Goal: Transaction & Acquisition: Purchase product/service

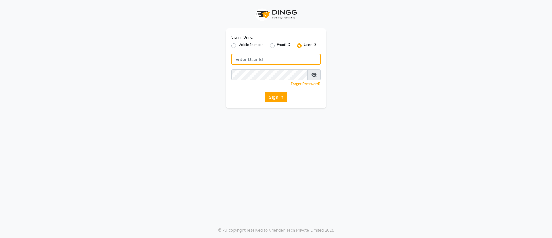
type input "[PERSON_NAME]@123"
click at [275, 97] on button "Sign In" at bounding box center [276, 96] width 22 height 11
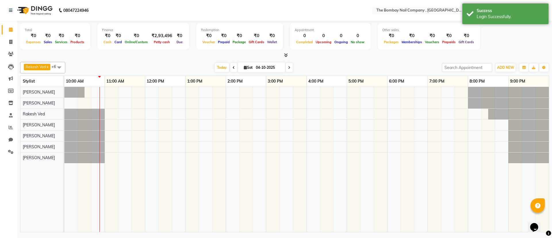
drag, startPoint x: 220, startPoint y: 70, endPoint x: 66, endPoint y: 57, distance: 154.9
click at [220, 70] on span "Today" at bounding box center [222, 67] width 14 height 9
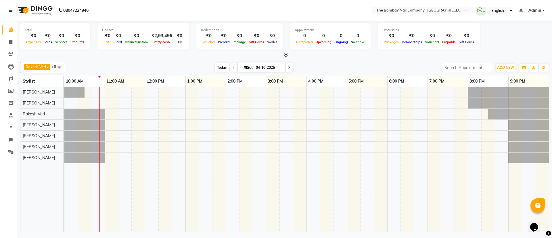
click at [221, 67] on span "Today" at bounding box center [222, 67] width 14 height 9
click at [191, 65] on div "[DATE] [DATE]" at bounding box center [253, 67] width 371 height 9
click at [160, 57] on div at bounding box center [284, 55] width 529 height 6
click at [219, 66] on span "Today" at bounding box center [222, 67] width 14 height 9
click at [197, 66] on div "[DATE] [DATE]" at bounding box center [253, 67] width 371 height 9
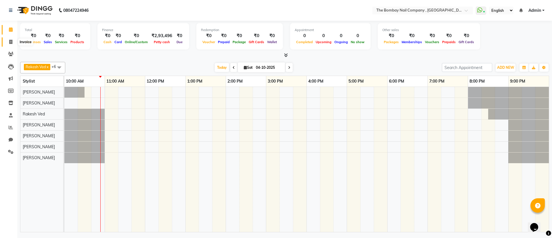
click at [11, 40] on icon at bounding box center [10, 42] width 3 height 4
select select "service"
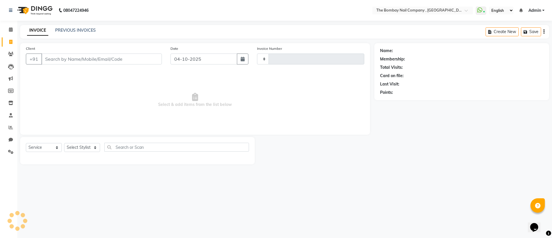
type input "0907"
select select "7684"
click at [14, 52] on span at bounding box center [11, 54] width 10 height 7
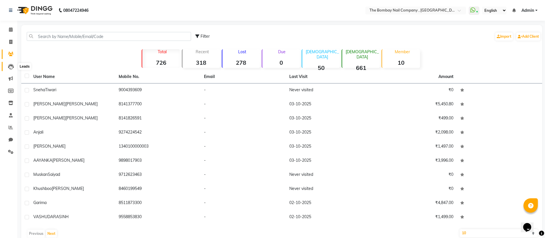
click at [12, 64] on icon at bounding box center [11, 67] width 6 height 6
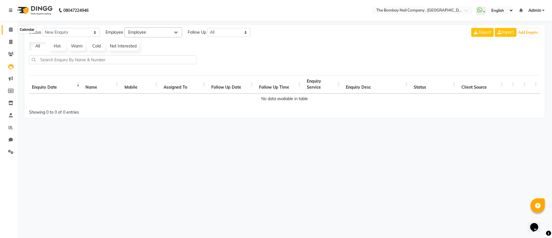
click at [6, 30] on span at bounding box center [11, 29] width 10 height 7
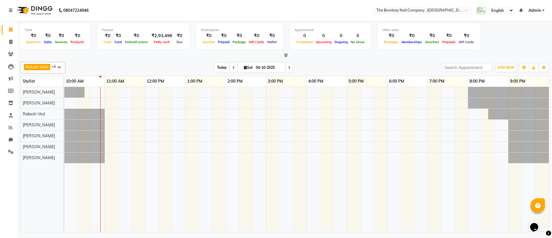
click at [220, 67] on span "Today" at bounding box center [222, 67] width 14 height 9
click at [66, 7] on b "08047224946" at bounding box center [75, 10] width 25 height 16
click at [138, 11] on nav "08047224946 Select Location × The Bombay Nail Company , [GEOGRAPHIC_DATA] Whats…" at bounding box center [276, 10] width 552 height 21
click at [43, 11] on img at bounding box center [34, 10] width 39 height 16
click at [91, 65] on div "[DATE] [DATE]" at bounding box center [253, 67] width 371 height 9
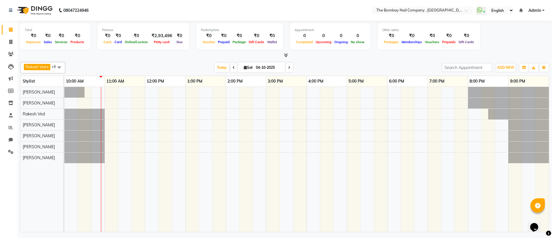
click at [188, 62] on div "Rakesh Ved x [PERSON_NAME] Das x [PERSON_NAME] x [PERSON_NAME] x [PERSON_NAME] …" at bounding box center [284, 67] width 529 height 11
click at [220, 65] on span "Today" at bounding box center [222, 67] width 14 height 9
click at [5, 42] on link "Invoice" at bounding box center [9, 41] width 14 height 9
select select "service"
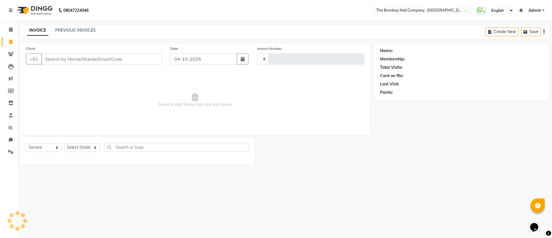
type input "0907"
select select "7684"
click at [27, 6] on img at bounding box center [34, 10] width 39 height 16
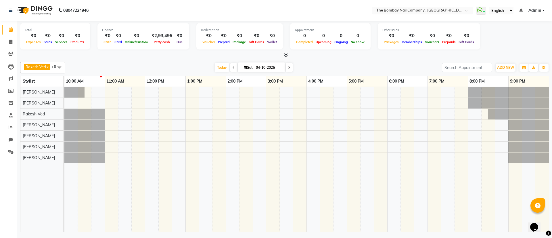
click at [279, 66] on input "04-10-2025" at bounding box center [268, 67] width 29 height 9
select select "10"
select select "2025"
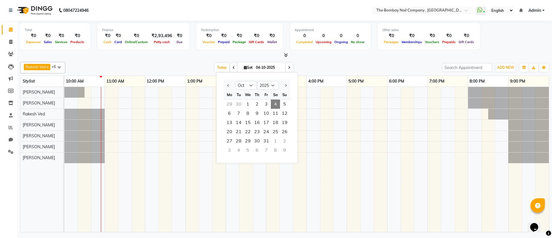
click at [314, 60] on div "Rakesh Ved x [PERSON_NAME] Das x [PERSON_NAME] x [PERSON_NAME] x [PERSON_NAME] …" at bounding box center [284, 145] width 529 height 172
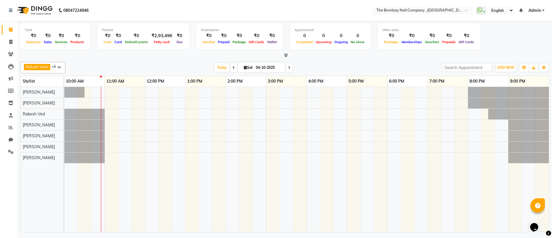
click at [316, 53] on div at bounding box center [284, 55] width 529 height 6
click at [304, 61] on div "Rakesh Ved x [PERSON_NAME] Das x [PERSON_NAME] x [PERSON_NAME] x [PERSON_NAME] …" at bounding box center [284, 145] width 529 height 172
click at [12, 79] on icon at bounding box center [11, 78] width 4 height 4
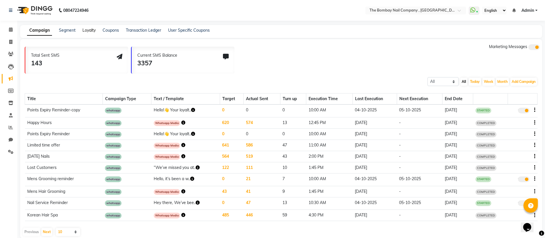
click at [87, 32] on link "Loyalty" at bounding box center [88, 30] width 13 height 5
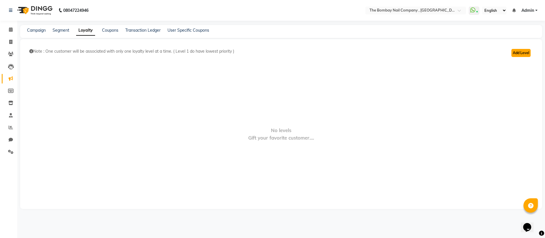
click at [517, 57] on button "Add Level" at bounding box center [521, 53] width 19 height 8
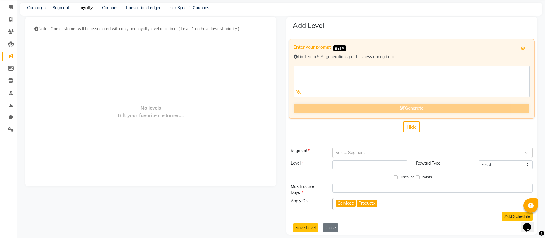
scroll to position [28, 0]
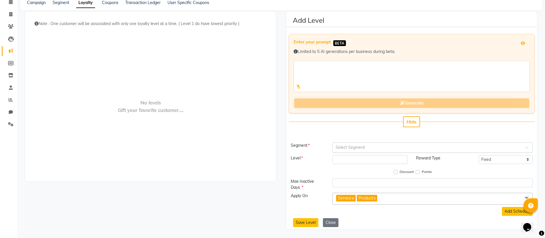
click at [342, 149] on input "text" at bounding box center [427, 147] width 183 height 6
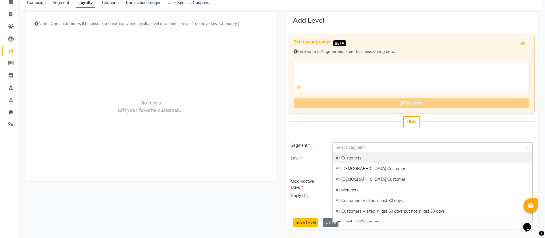
click at [342, 158] on span "All Customers" at bounding box center [349, 157] width 26 height 5
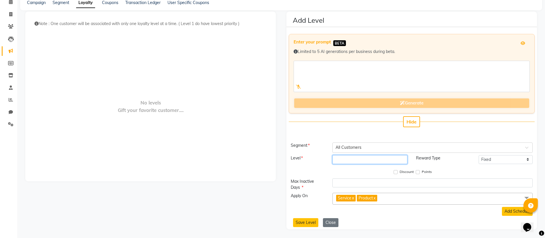
click at [342, 158] on input "number" at bounding box center [370, 159] width 75 height 9
type input "1"
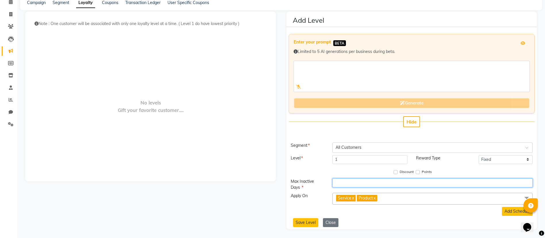
click at [467, 185] on input "number" at bounding box center [433, 182] width 200 height 9
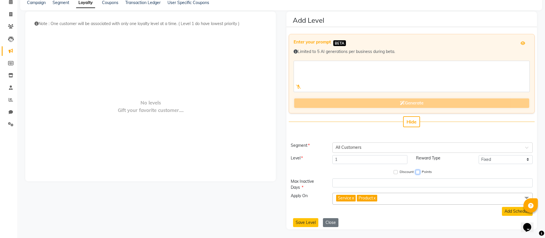
click at [417, 172] on input "Points" at bounding box center [418, 172] width 4 height 4
checkbox input "true"
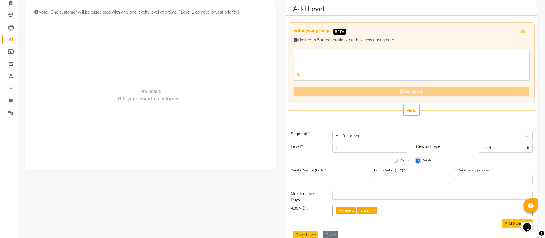
scroll to position [51, 0]
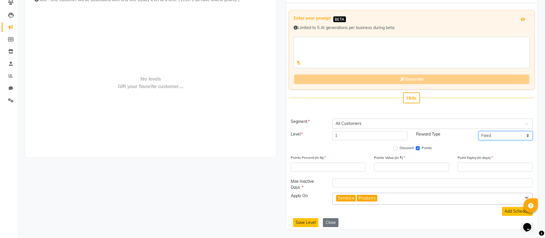
click at [492, 135] on select "Fixed Tiered Item-wise" at bounding box center [506, 135] width 54 height 9
select select "multi-level"
click at [479, 131] on select "Fixed Tiered Item-wise" at bounding box center [506, 135] width 54 height 9
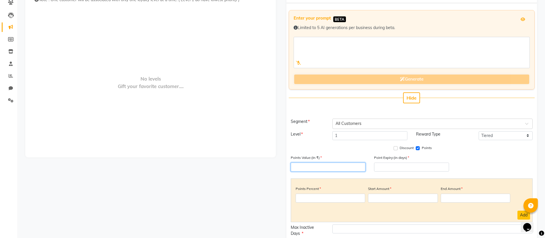
click at [328, 167] on input "number" at bounding box center [328, 166] width 75 height 9
type input "0.5"
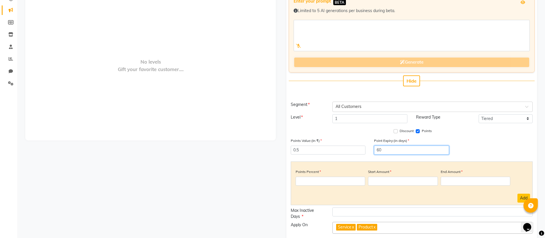
scroll to position [89, 0]
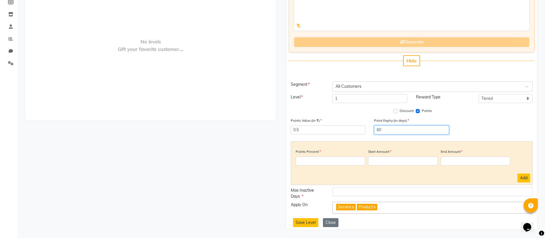
type input "60"
click at [319, 164] on input "number" at bounding box center [331, 160] width 70 height 9
type input "5"
type input "1"
type input "1000"
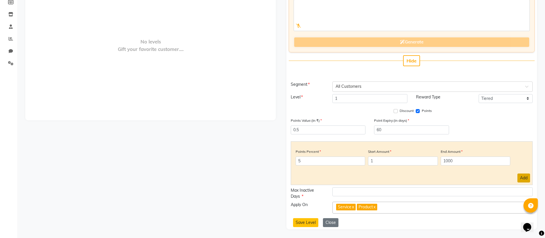
click at [524, 179] on button "Add" at bounding box center [524, 177] width 13 height 9
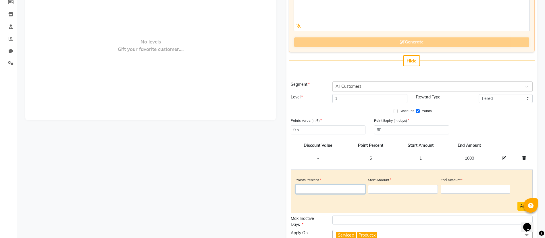
click at [341, 191] on input "number" at bounding box center [331, 189] width 70 height 9
type input "10"
type input "1001"
type input "5000"
click at [520, 205] on button "Add" at bounding box center [524, 205] width 13 height 9
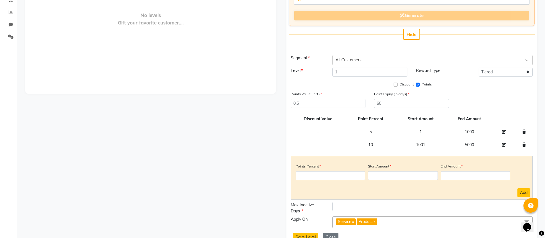
scroll to position [130, 0]
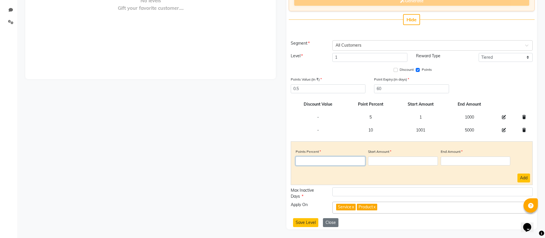
click at [345, 162] on input "number" at bounding box center [331, 160] width 70 height 9
type input "15"
type input "5001"
drag, startPoint x: 406, startPoint y: 161, endPoint x: 351, endPoint y: 154, distance: 55.1
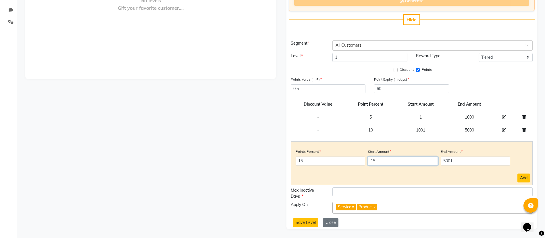
click at [351, 154] on div "Points Percent 15 Start Amount 15 End Amount 5001" at bounding box center [411, 159] width 237 height 26
type input "5001"
type input "50000"
click at [518, 177] on button "Add" at bounding box center [524, 177] width 13 height 9
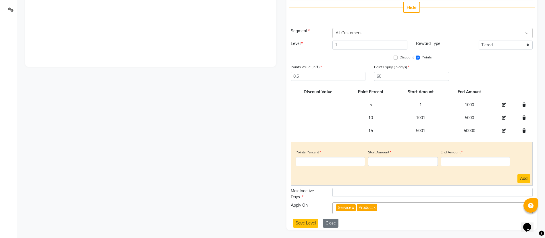
scroll to position [143, 0]
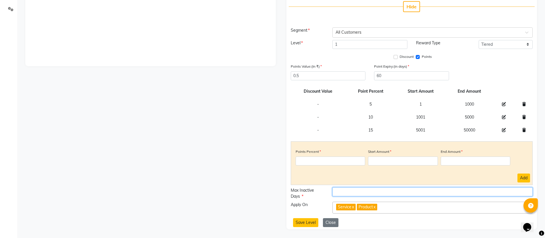
drag, startPoint x: 344, startPoint y: 186, endPoint x: 340, endPoint y: 194, distance: 9.4
click at [340, 194] on div "Segment Select Segment × All Customers Level 1 Reward Type Fixed Tiered Item-wi…" at bounding box center [412, 126] width 251 height 199
click at [340, 194] on input "number" at bounding box center [433, 191] width 200 height 9
type input "3650"
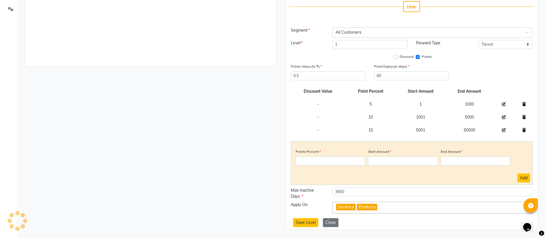
click at [377, 207] on span "Product x" at bounding box center [367, 207] width 20 height 7
click at [376, 205] on link "x" at bounding box center [374, 206] width 3 height 5
click at [295, 221] on button "Save Level" at bounding box center [305, 222] width 25 height 9
click at [301, 223] on button "Save Level" at bounding box center [305, 222] width 25 height 9
click at [189, 176] on div "Note : One customer will be associated with only one loyalty level at a time. (…" at bounding box center [150, 63] width 251 height 333
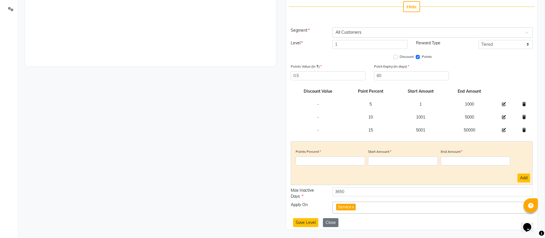
click at [205, 176] on div "Note : One customer will be associated with only one loyalty level at a time. (…" at bounding box center [150, 63] width 251 height 333
click at [305, 225] on button "Save Level" at bounding box center [305, 222] width 25 height 9
click at [201, 200] on div "Note : One customer will be associated with only one loyalty level at a time. (…" at bounding box center [150, 63] width 251 height 333
click at [331, 223] on button "Close" at bounding box center [331, 222] width 16 height 9
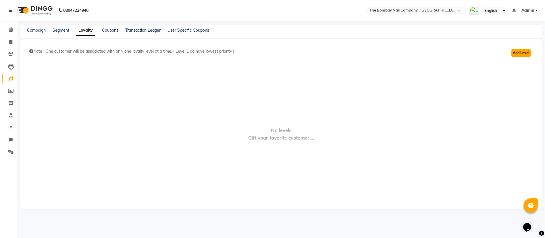
click at [514, 53] on button "Add Level" at bounding box center [521, 53] width 19 height 8
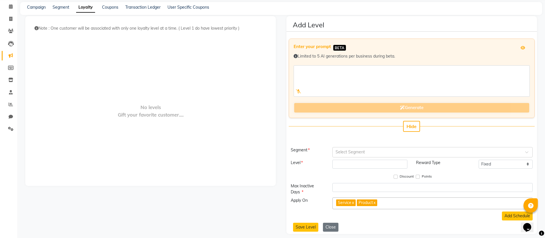
scroll to position [28, 0]
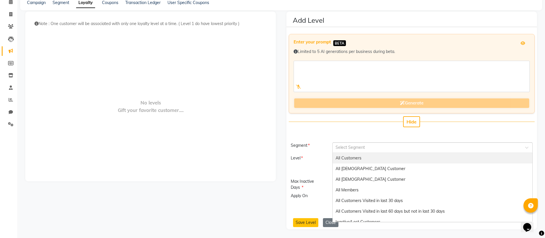
click at [355, 147] on input "text" at bounding box center [427, 147] width 183 height 6
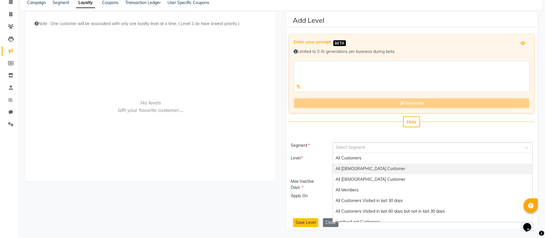
click at [358, 170] on span "All [DEMOGRAPHIC_DATA] Customer" at bounding box center [371, 168] width 70 height 5
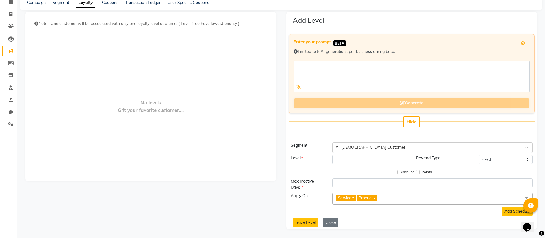
click at [346, 154] on div "Segment Select Segment × All [DEMOGRAPHIC_DATA] Customer Level Reward Type Fixe…" at bounding box center [412, 184] width 251 height 85
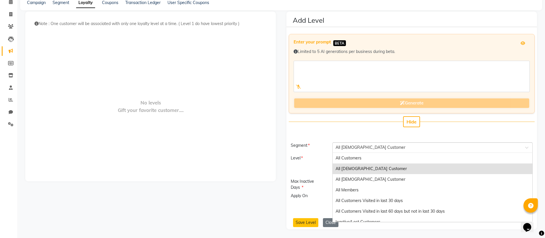
click at [341, 150] on div "Select Segment × All [DEMOGRAPHIC_DATA] Customer" at bounding box center [433, 147] width 200 height 10
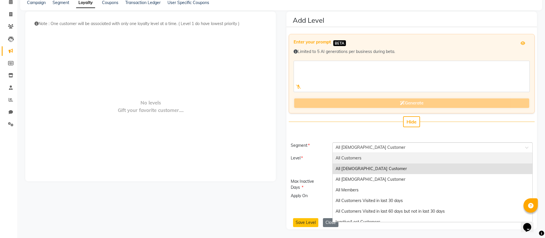
click at [344, 160] on span "All Customers" at bounding box center [349, 157] width 26 height 5
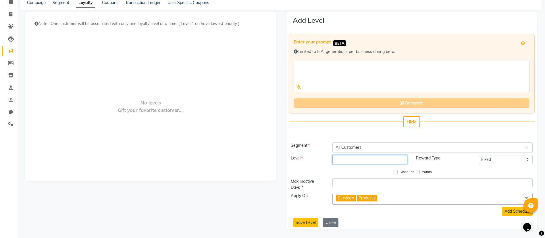
click at [338, 162] on input "number" at bounding box center [370, 159] width 75 height 9
type input "1"
click at [521, 162] on select "Fixed Tiered Item-wise" at bounding box center [506, 159] width 54 height 9
select select "multi-level"
click at [479, 164] on select "Fixed Tiered Item-wise" at bounding box center [506, 159] width 54 height 9
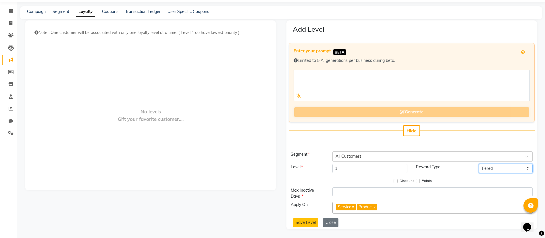
scroll to position [19, 0]
click at [418, 182] on input "Points" at bounding box center [418, 181] width 4 height 4
checkbox input "true"
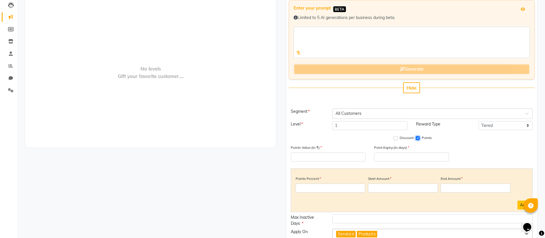
scroll to position [85, 0]
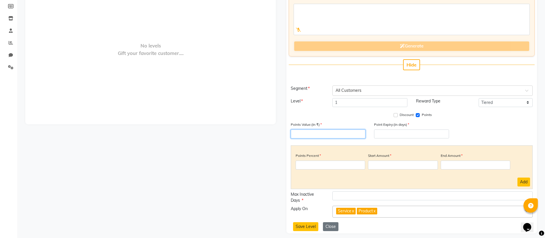
click at [325, 136] on input "number" at bounding box center [328, 133] width 75 height 9
type input "0.5"
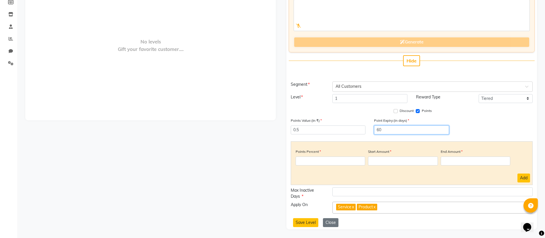
type input "60"
click at [320, 160] on input "number" at bounding box center [331, 160] width 70 height 9
type input "5"
type input "1"
type input "1000"
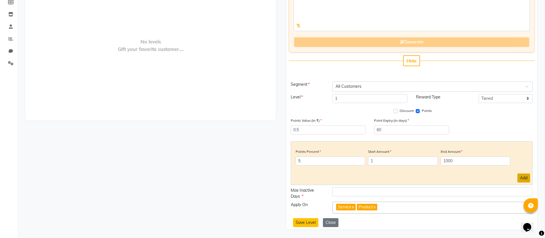
click at [521, 180] on button "Add" at bounding box center [524, 177] width 13 height 9
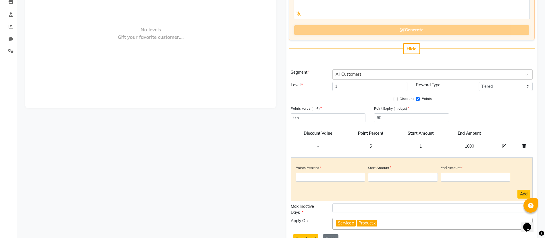
scroll to position [117, 0]
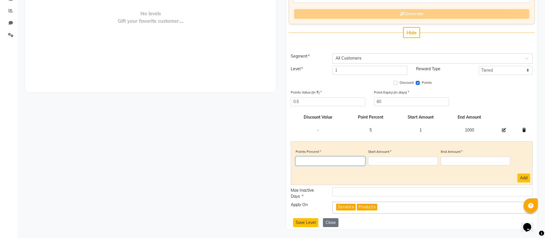
click at [323, 162] on input "number" at bounding box center [331, 160] width 70 height 9
type input "10"
type input "1001"
type input "5000"
click at [525, 182] on div "Points Percent 10 Start Amount 1001 End Amount 5000 Add" at bounding box center [412, 163] width 242 height 44
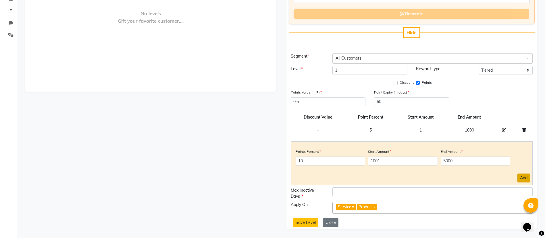
click at [522, 177] on button "Add" at bounding box center [524, 177] width 13 height 9
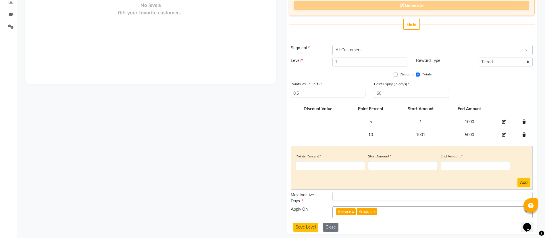
scroll to position [130, 0]
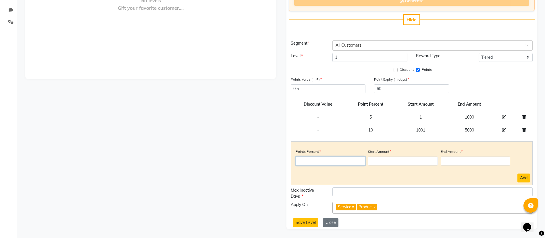
click at [328, 161] on input "number" at bounding box center [331, 160] width 70 height 9
type input "15"
type input "5001"
type input "1"
type input "50000"
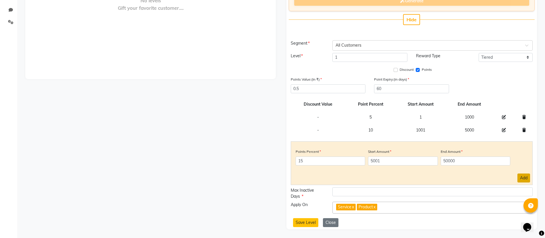
click at [525, 174] on button "Add" at bounding box center [524, 177] width 13 height 9
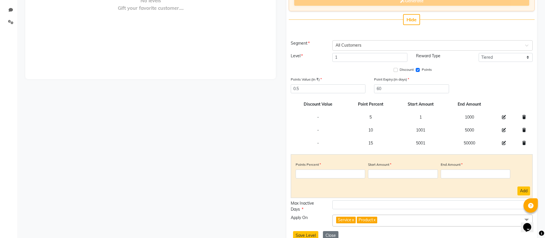
scroll to position [143, 0]
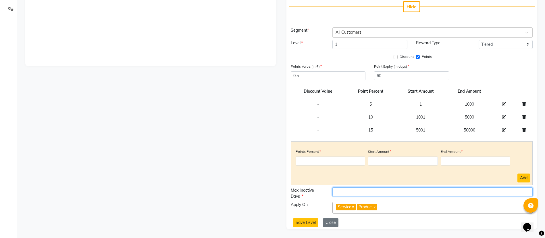
click at [351, 195] on input "number" at bounding box center [433, 191] width 200 height 9
type input "3650"
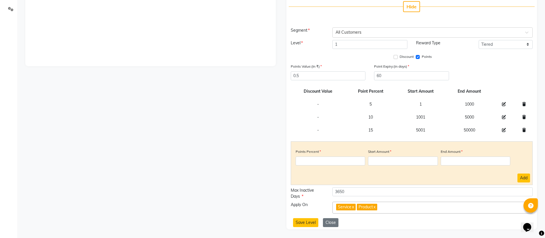
click at [376, 208] on link "x" at bounding box center [374, 206] width 3 height 5
click at [311, 221] on button "Save Level" at bounding box center [305, 222] width 25 height 9
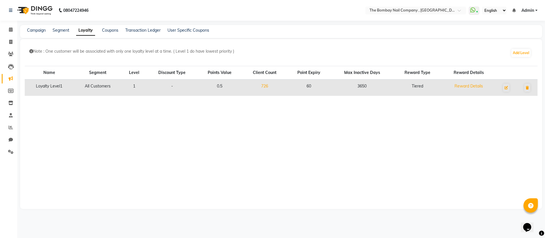
click at [44, 8] on img at bounding box center [34, 10] width 39 height 16
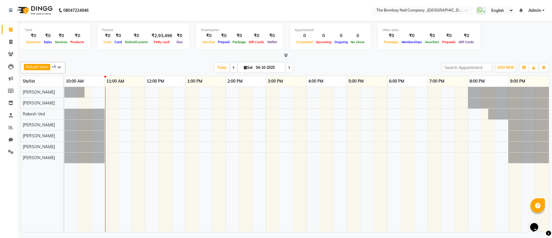
click at [168, 66] on div "[DATE] [DATE]" at bounding box center [253, 67] width 371 height 9
click at [249, 66] on span "Sat" at bounding box center [248, 67] width 12 height 4
select select "10"
select select "2025"
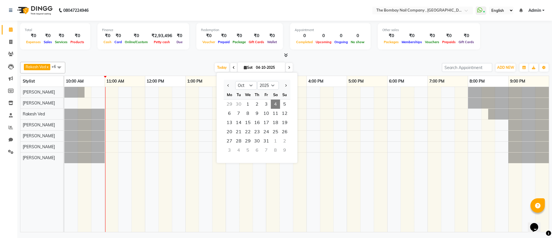
click at [312, 65] on div "[DATE] [DATE] Jan Feb Mar Apr May Jun [DATE] Aug Sep Oct Nov [DATE] 2016 2017 2…" at bounding box center [253, 67] width 371 height 9
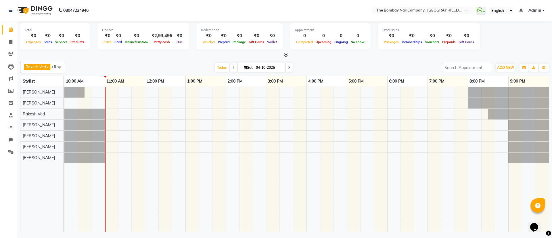
click at [181, 57] on div at bounding box center [284, 55] width 529 height 6
click at [286, 57] on span at bounding box center [285, 55] width 6 height 6
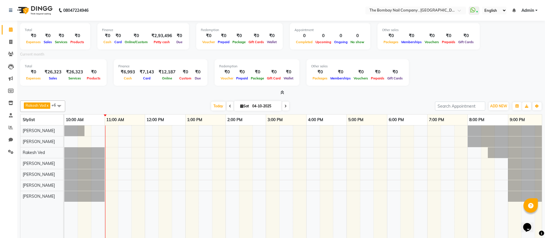
click at [169, 96] on div "Total ₹0 Expenses ₹0 Sales ₹0 Services ₹0 Products Finance ₹0 Cash ₹0 Card ₹0 O…" at bounding box center [281, 146] width 528 height 251
click at [283, 92] on icon at bounding box center [283, 92] width 4 height 4
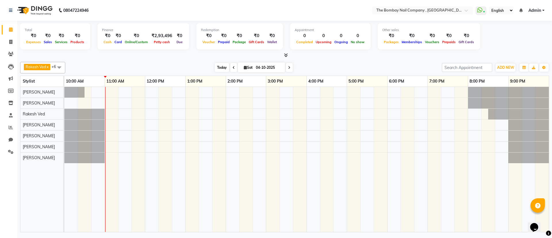
click at [226, 69] on span "Today" at bounding box center [222, 67] width 14 height 9
click at [9, 150] on icon at bounding box center [10, 151] width 5 height 4
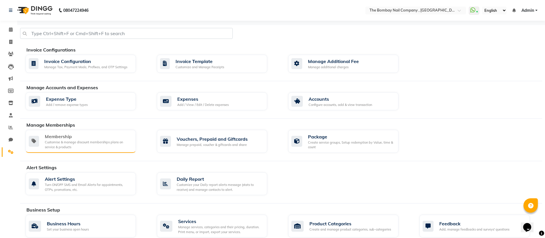
click at [108, 141] on div "Customise & manage discount memberships plans on service & products" at bounding box center [88, 144] width 87 height 9
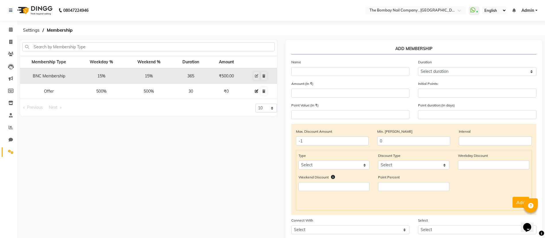
click at [256, 92] on icon at bounding box center [256, 90] width 3 height 3
select select
type input "0"
select select
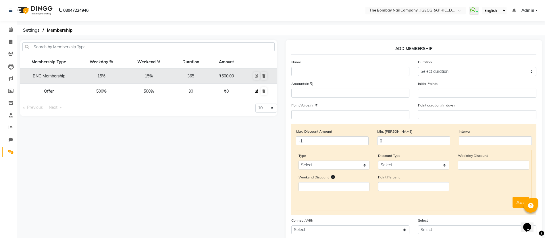
checkbox input "false"
type input "Offer"
select select "3: 30"
type input "0"
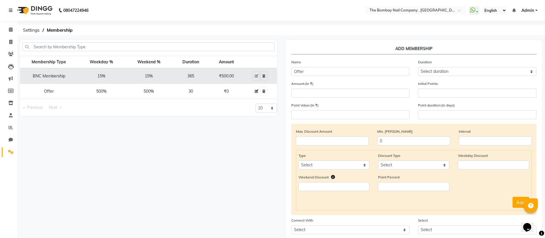
type input "0"
type input "-1"
type input "1000"
type input "30"
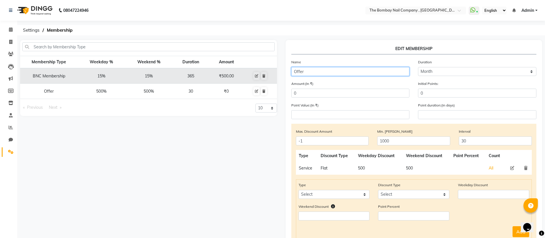
click at [315, 68] on input "Offer" at bounding box center [350, 71] width 118 height 9
type input "D"
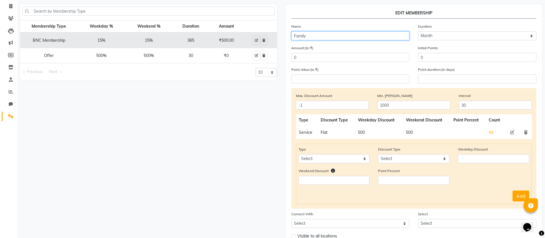
scroll to position [45, 0]
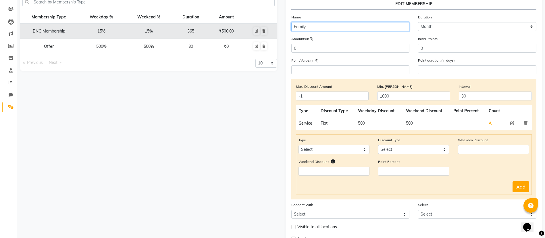
type input "Family"
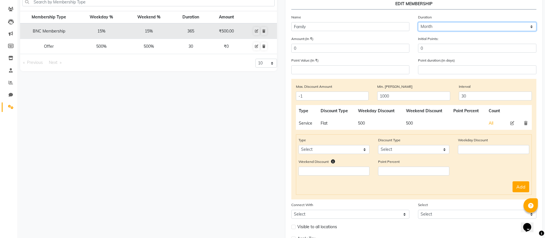
click at [432, 28] on select "Select duration Week Half-month Month Year Life Time 4 Months 8 Months 6 Months…" at bounding box center [477, 26] width 118 height 9
select select "5: 36500"
click at [418, 22] on select "Select duration Week Half-month Month Year Life Time 4 Months 8 Months 6 Months…" at bounding box center [477, 26] width 118 height 9
type input "36500"
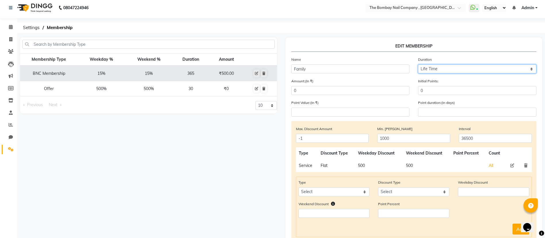
scroll to position [0, 0]
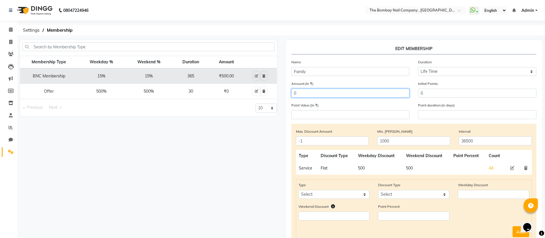
click at [373, 95] on input "0" at bounding box center [350, 93] width 118 height 9
click at [391, 119] on div "Point Value:(In ₹) Point duration:(in days)" at bounding box center [414, 113] width 254 height 22
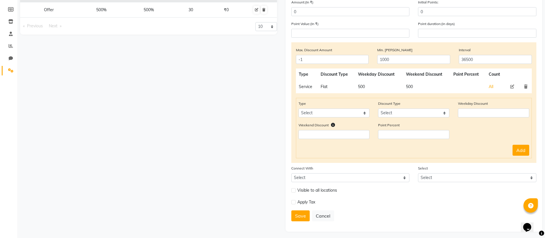
scroll to position [84, 0]
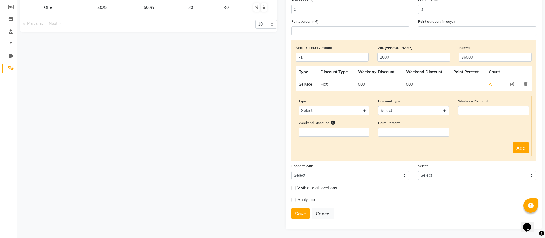
click at [526, 85] on icon at bounding box center [525, 84] width 3 height 4
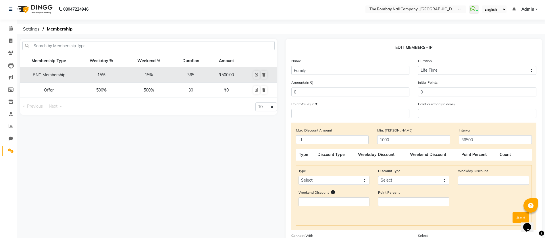
scroll to position [0, 0]
click at [256, 76] on icon at bounding box center [256, 75] width 3 height 3
select select
type input "0"
select select
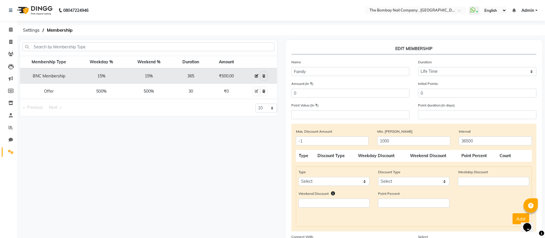
select select
checkbox input "false"
type input "BNC Membership"
select select "4: 365"
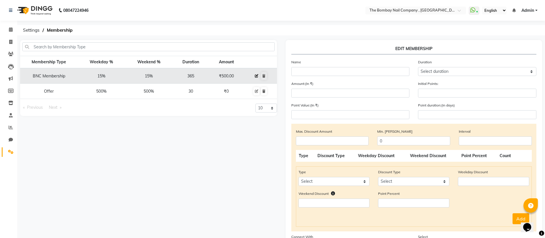
type input "500"
type input "0"
type input "-1"
type input "365"
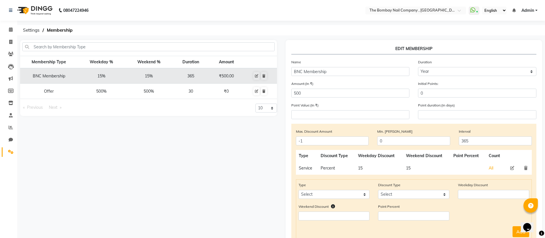
click at [237, 167] on div "Membership Type Weekday % Weekend % Duration Amount BNC Membership 15% 15% 365 …" at bounding box center [149, 176] width 266 height 273
click at [223, 167] on div "Membership Type Weekday % Weekend % Duration Amount BNC Membership 15% 15% 365 …" at bounding box center [149, 176] width 266 height 273
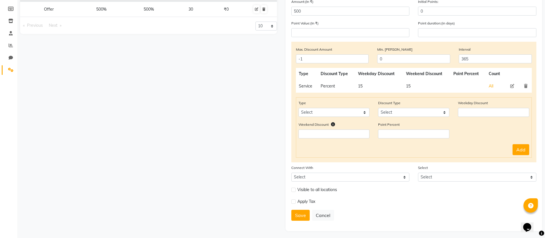
scroll to position [84, 0]
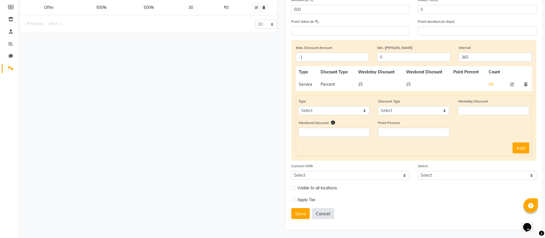
click at [329, 212] on button "Cancel" at bounding box center [323, 213] width 22 height 11
select select
type input "-1"
type input "0"
select select
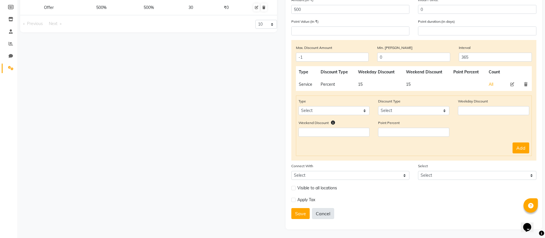
select select
checkbox input "false"
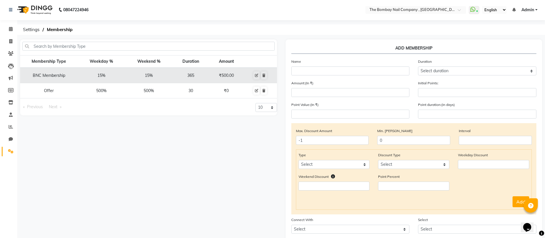
scroll to position [0, 0]
click at [302, 70] on input "text" at bounding box center [350, 71] width 118 height 9
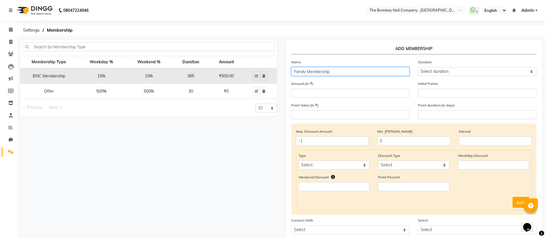
type input "Family Membership"
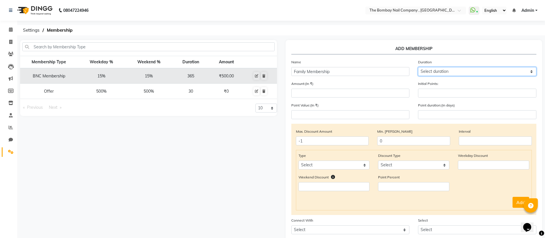
click at [453, 71] on select "Select duration Week Half-month Month Year Life Time 4 Months 8 Months 6 Months…" at bounding box center [477, 71] width 118 height 9
select select "5: 36500"
click at [418, 67] on select "Select duration Week Half-month Month Year Life Time 4 Months 8 Months 6 Months…" at bounding box center [477, 71] width 118 height 9
type input "36500"
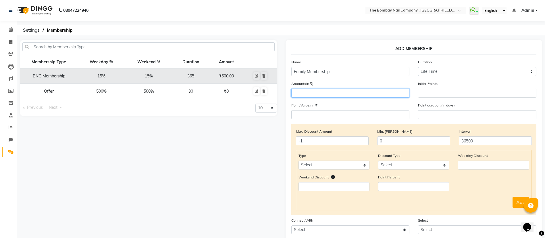
click at [360, 90] on input "number" at bounding box center [350, 93] width 118 height 9
type input "0"
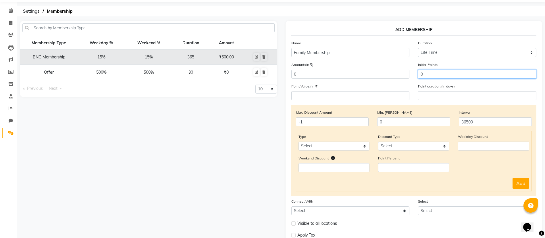
scroll to position [25, 0]
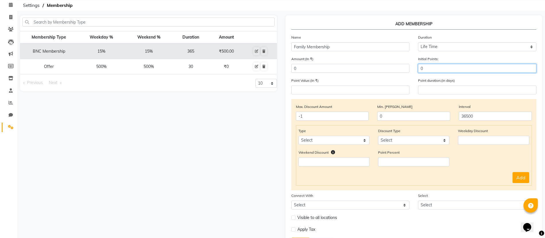
type input "0"
click at [354, 137] on select "Select Service Product Package Prepaid Voucher" at bounding box center [334, 140] width 71 height 9
select select "service"
click at [299, 136] on select "Select Service Product Package Prepaid Voucher" at bounding box center [334, 140] width 71 height 9
click at [405, 145] on div "Type Select Service Product Package Prepaid Voucher Discount Type Select Percen…" at bounding box center [414, 139] width 240 height 22
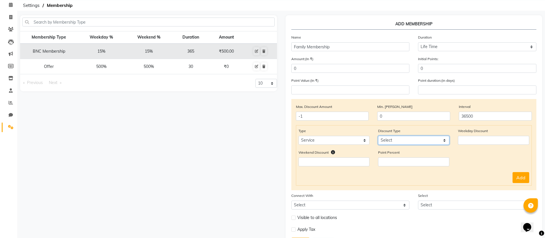
click at [397, 142] on select "Select Percent Flat" at bounding box center [413, 140] width 71 height 9
select select "Percent"
click at [378, 136] on select "Select Percent Flat" at bounding box center [413, 140] width 71 height 9
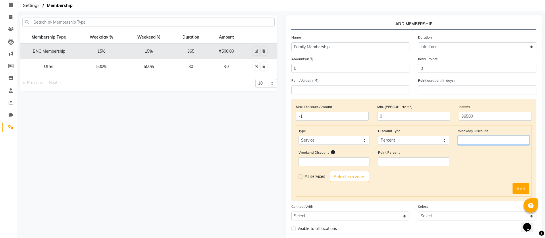
click at [462, 142] on input "number" at bounding box center [493, 140] width 71 height 9
type input "50"
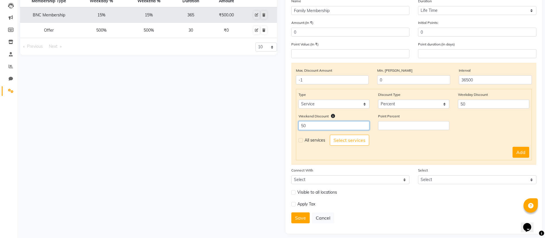
scroll to position [65, 0]
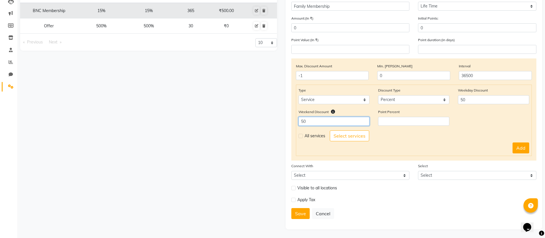
type input "50"
click at [299, 135] on label at bounding box center [301, 136] width 4 height 4
click at [299, 135] on input "checkbox" at bounding box center [301, 136] width 4 height 4
checkbox input "true"
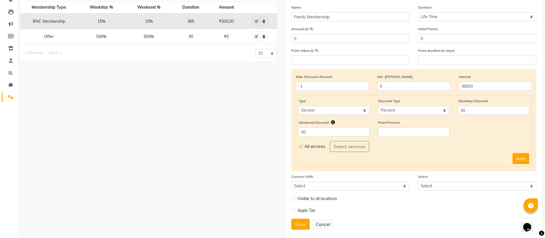
scroll to position [52, 0]
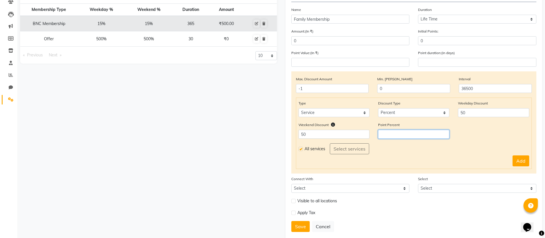
click at [389, 137] on input "number" at bounding box center [413, 134] width 71 height 9
click at [517, 161] on button "Add" at bounding box center [521, 160] width 17 height 11
select select
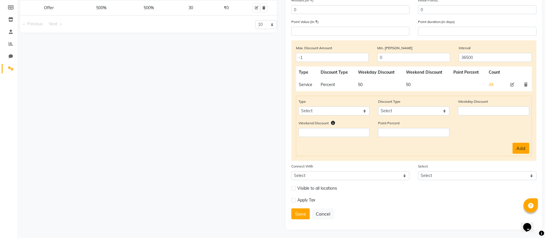
scroll to position [84, 0]
click at [300, 215] on button "Save" at bounding box center [300, 213] width 18 height 11
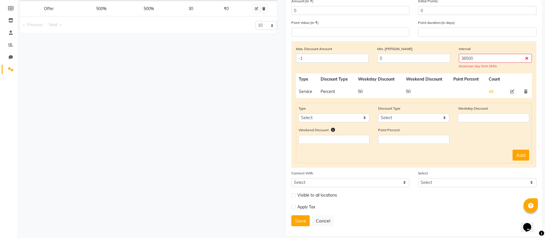
scroll to position [82, 0]
click at [478, 57] on input "3650" at bounding box center [495, 58] width 73 height 9
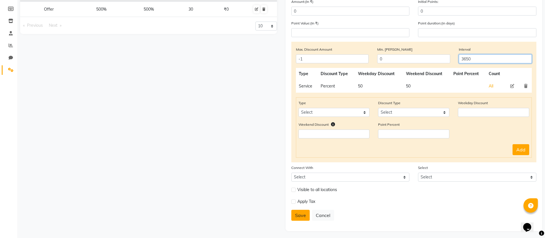
type input "3650"
click at [299, 211] on button "Save" at bounding box center [300, 215] width 18 height 11
select select
type input "0"
select select
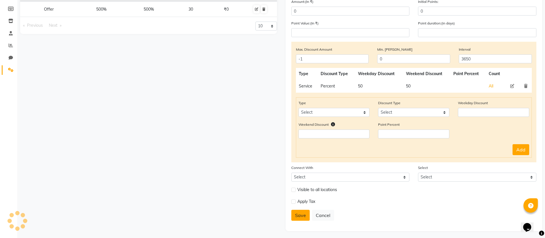
select select
checkbox input "false"
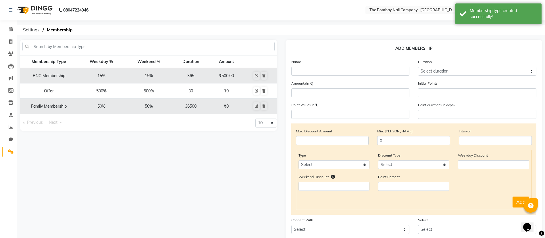
scroll to position [0, 0]
click at [48, 10] on img at bounding box center [34, 10] width 39 height 16
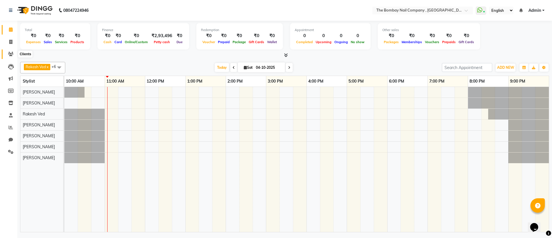
click at [11, 52] on icon at bounding box center [10, 54] width 5 height 4
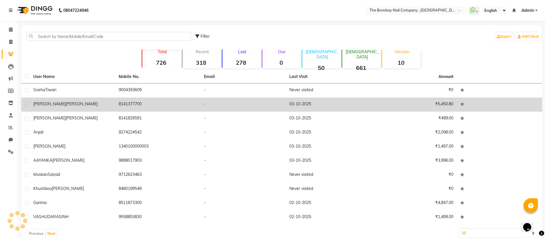
click at [48, 104] on span "[PERSON_NAME]" at bounding box center [49, 103] width 32 height 5
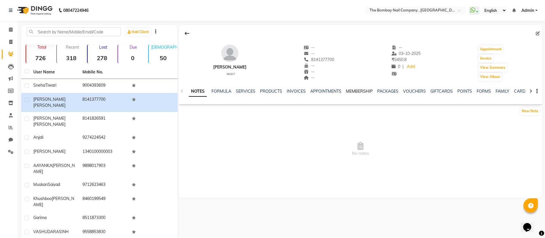
click at [355, 92] on link "MEMBERSHIP" at bounding box center [359, 91] width 27 height 5
click at [365, 142] on span "No membership" at bounding box center [361, 134] width 364 height 57
click at [38, 11] on img at bounding box center [34, 10] width 39 height 16
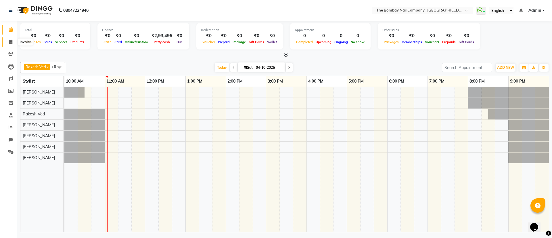
click at [11, 41] on icon at bounding box center [10, 42] width 3 height 4
select select "7684"
select select "service"
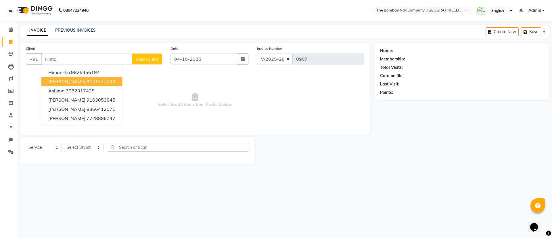
click at [66, 79] on span "[PERSON_NAME]" at bounding box center [66, 81] width 37 height 6
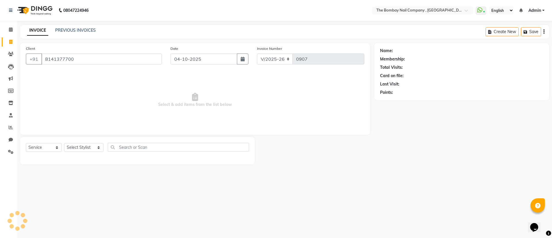
type input "8141377700"
select select "1: Object"
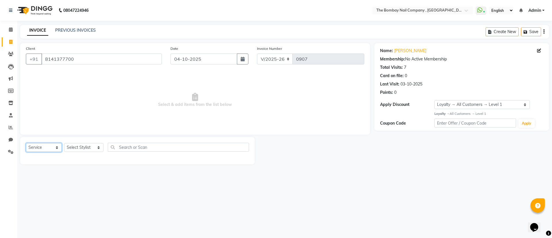
click at [42, 144] on select "Select Service Product Membership Package Voucher Prepaid Gift Card" at bounding box center [44, 147] width 36 height 9
select select "membership"
click at [26, 143] on select "Select Service Product Membership Package Voucher Prepaid Gift Card" at bounding box center [44, 147] width 36 height 9
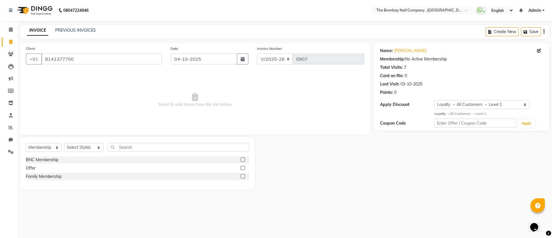
click at [242, 178] on label at bounding box center [243, 176] width 4 height 4
click at [242, 178] on input "checkbox" at bounding box center [243, 176] width 4 height 4
click at [242, 178] on label at bounding box center [243, 176] width 4 height 4
click at [242, 178] on input "checkbox" at bounding box center [243, 176] width 4 height 4
checkbox input "false"
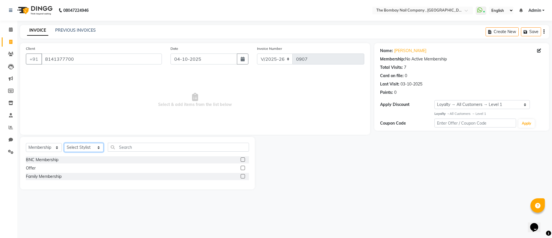
click at [96, 147] on select "Select Stylist BNC [GEOGRAPHIC_DATA] [PERSON_NAME] [PERSON_NAME] [PERSON_NAME] …" at bounding box center [83, 147] width 39 height 9
select select "71118"
click at [64, 143] on select "Select Stylist BNC [GEOGRAPHIC_DATA] [PERSON_NAME] [PERSON_NAME] [PERSON_NAME] …" at bounding box center [83, 147] width 39 height 9
click at [241, 176] on label at bounding box center [243, 176] width 4 height 4
click at [241, 176] on input "checkbox" at bounding box center [243, 176] width 4 height 4
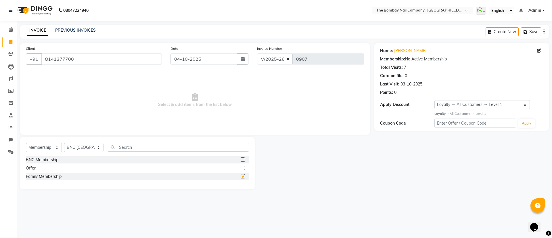
select select "select"
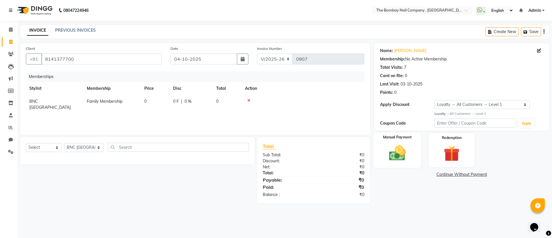
click at [406, 156] on img at bounding box center [397, 152] width 27 height 19
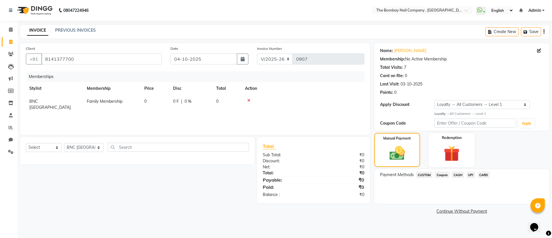
click at [458, 174] on span "CASH" at bounding box center [458, 174] width 12 height 7
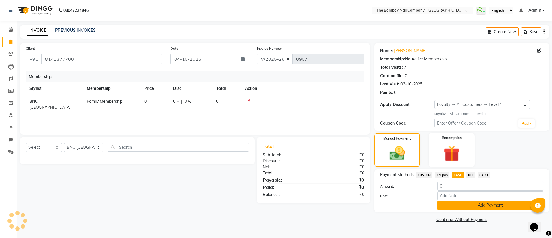
click at [466, 206] on button "Add Payment" at bounding box center [490, 205] width 106 height 9
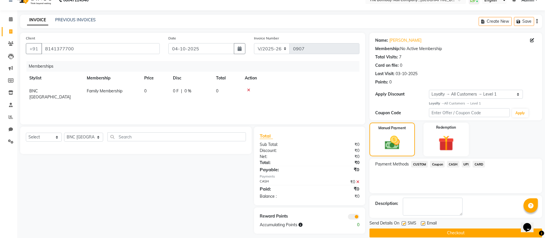
scroll to position [18, 0]
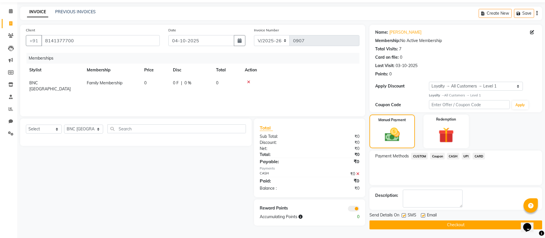
click at [427, 227] on button "Checkout" at bounding box center [456, 224] width 173 height 9
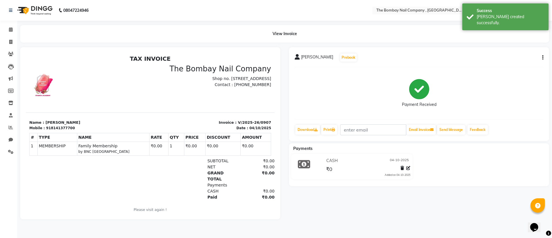
click at [39, 8] on img at bounding box center [34, 10] width 39 height 16
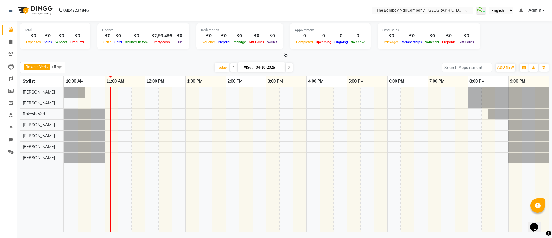
click at [288, 67] on icon at bounding box center [289, 67] width 2 height 3
type input "05-10-2025"
